Goal: Task Accomplishment & Management: Complete application form

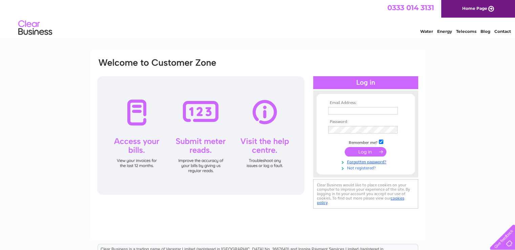
click at [360, 169] on link "Not registered?" at bounding box center [366, 167] width 77 height 6
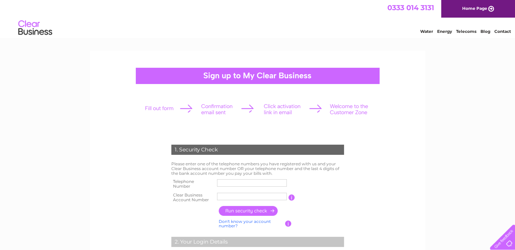
click at [230, 181] on input "text" at bounding box center [252, 182] width 70 height 7
type input "07715964656"
click at [254, 211] on input "button" at bounding box center [249, 211] width 60 height 10
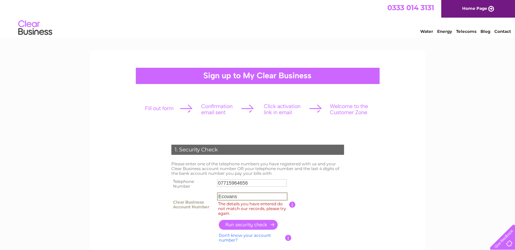
click at [243, 193] on input "Ecovans" at bounding box center [252, 196] width 70 height 8
type input "E"
click at [222, 195] on input "cb1063724" at bounding box center [252, 196] width 70 height 8
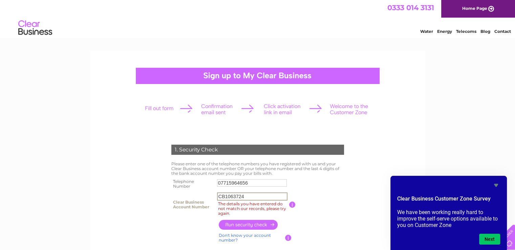
type input "CB1063724"
click at [267, 225] on input "button" at bounding box center [249, 225] width 60 height 10
